Goal: Obtain resource: Download file/media

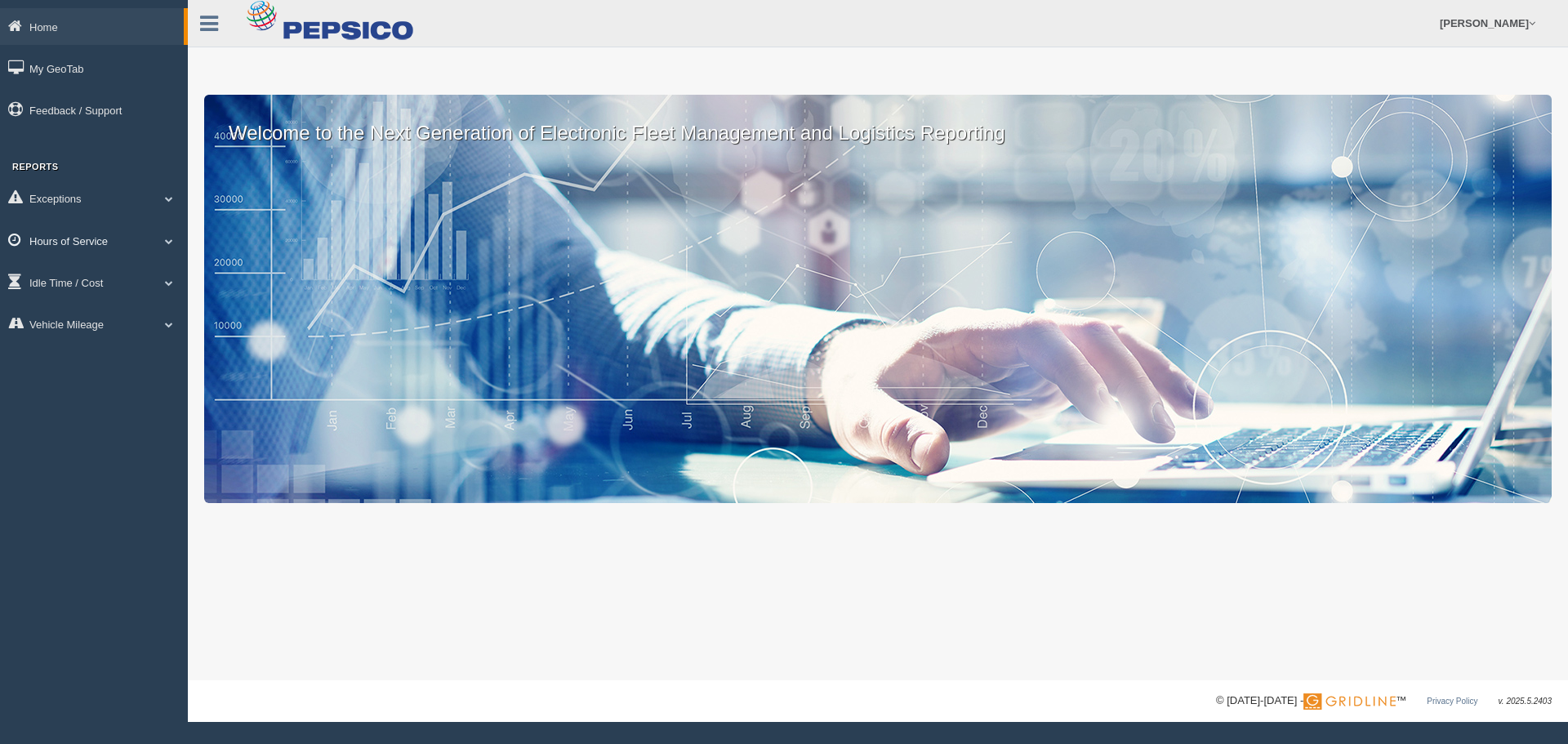
click at [162, 241] on span at bounding box center [169, 240] width 21 height 8
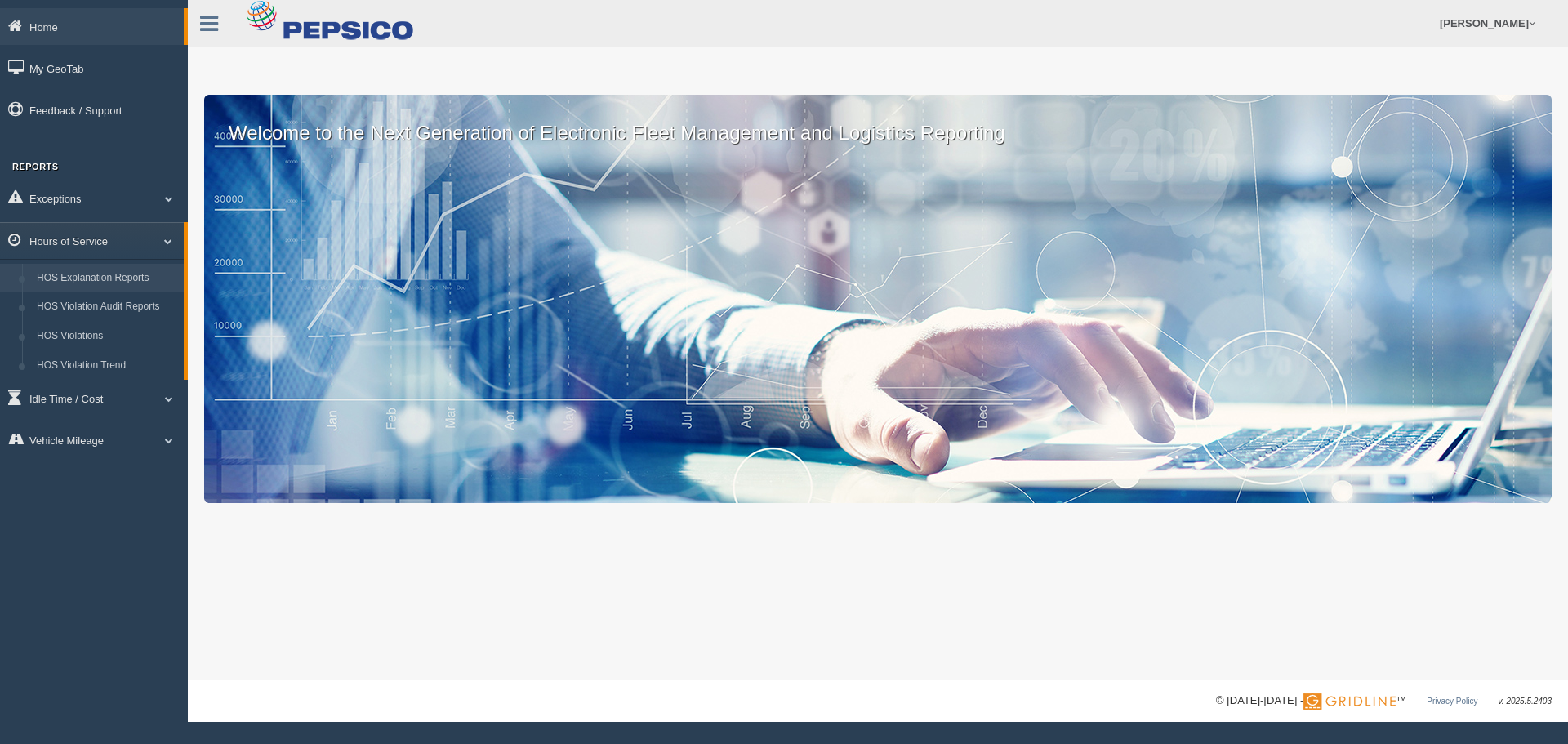
click at [132, 282] on link "HOS Explanation Reports" at bounding box center [107, 278] width 155 height 29
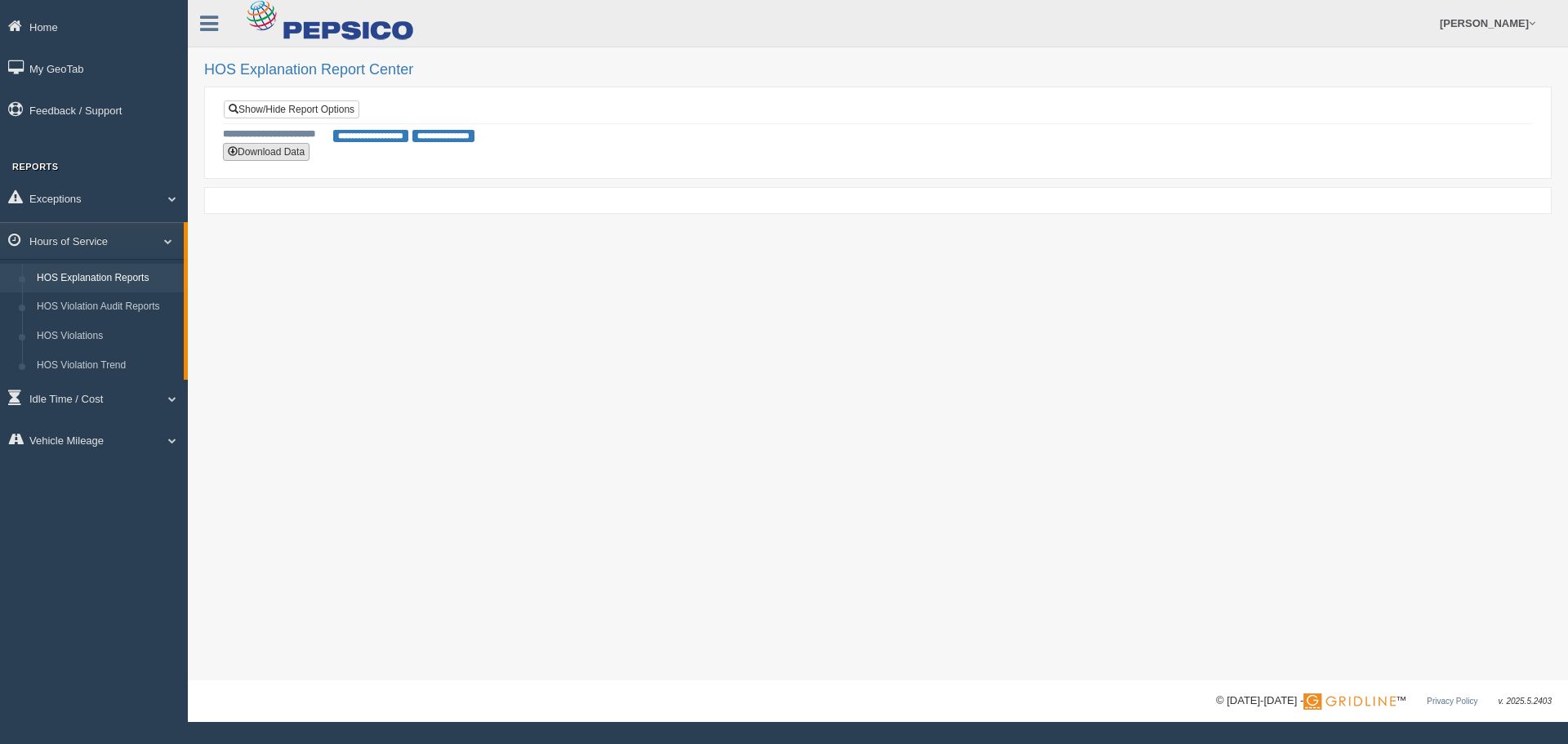
click at [288, 149] on button "Download Data" at bounding box center [266, 152] width 87 height 18
